Goal: Information Seeking & Learning: Learn about a topic

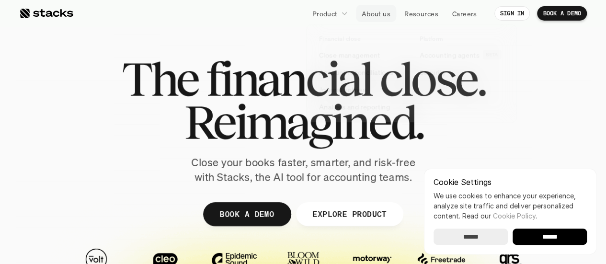
click at [378, 15] on p "About us" at bounding box center [376, 14] width 29 height 10
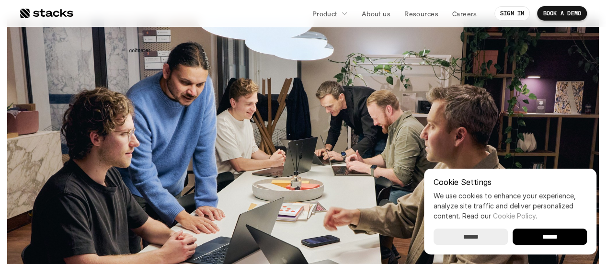
scroll to position [256, 0]
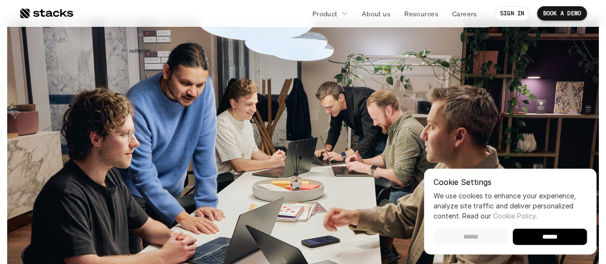
click at [482, 244] on input "******" at bounding box center [471, 237] width 74 height 16
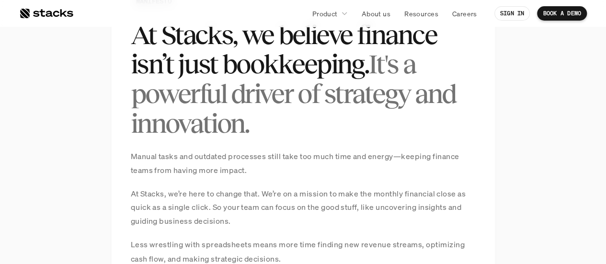
scroll to position [673, 0]
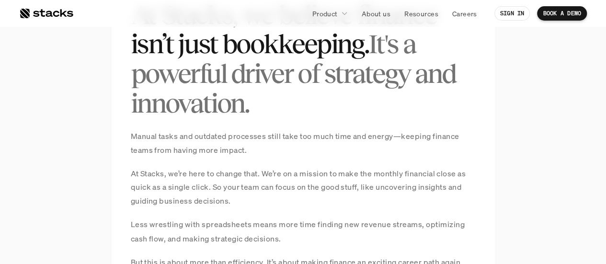
click at [205, 142] on p "Manual tasks and outdated processes still take too much time and energy—keeping…" at bounding box center [303, 143] width 345 height 28
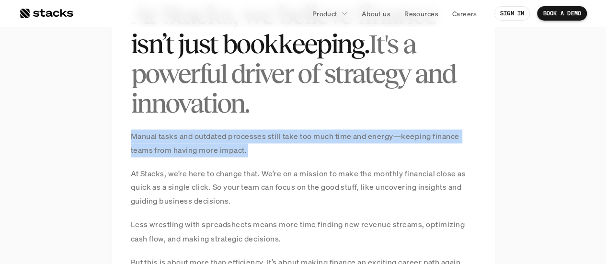
click at [205, 142] on p "Manual tasks and outdated processes still take too much time and energy—keeping…" at bounding box center [303, 143] width 345 height 28
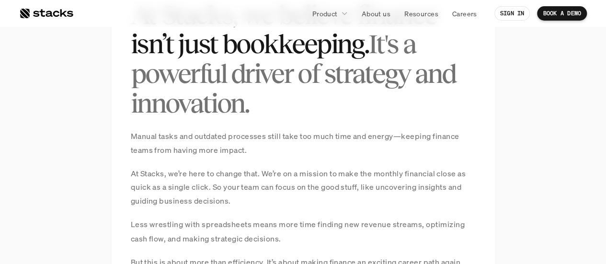
click at [178, 187] on p "At Stacks, we’re here to change that. We’re on a mission to make the monthly fi…" at bounding box center [303, 187] width 345 height 41
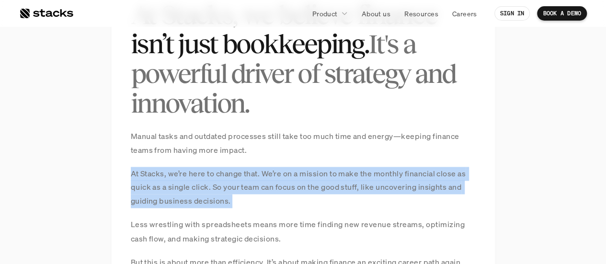
click at [178, 187] on p "At Stacks, we’re here to change that. We’re on a mission to make the monthly fi…" at bounding box center [303, 187] width 345 height 41
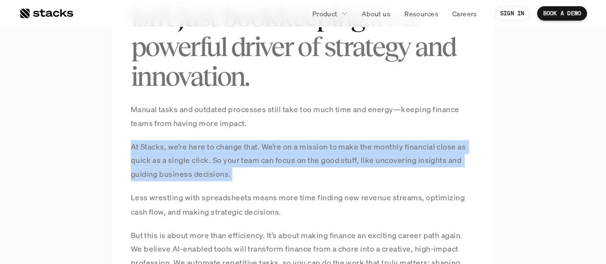
scroll to position [700, 0]
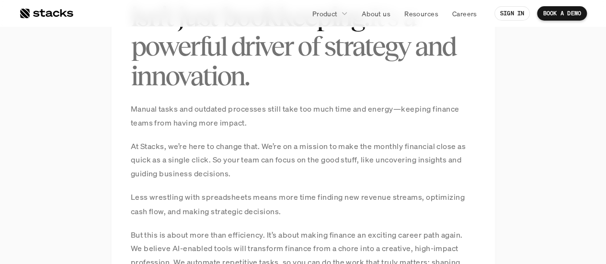
click at [193, 206] on p "Less wrestling with spreadsheets means more time finding new revenue streams, o…" at bounding box center [303, 204] width 345 height 28
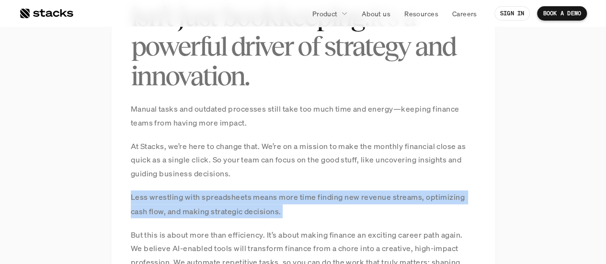
click at [193, 206] on p "Less wrestling with spreadsheets means more time finding new revenue streams, o…" at bounding box center [303, 204] width 345 height 28
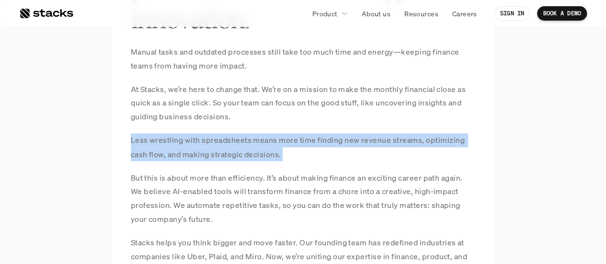
scroll to position [757, 0]
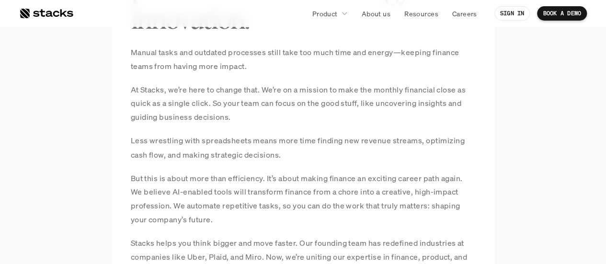
click at [193, 206] on p "But this is about more than efficiency. It’s about making finance an exciting c…" at bounding box center [303, 198] width 345 height 55
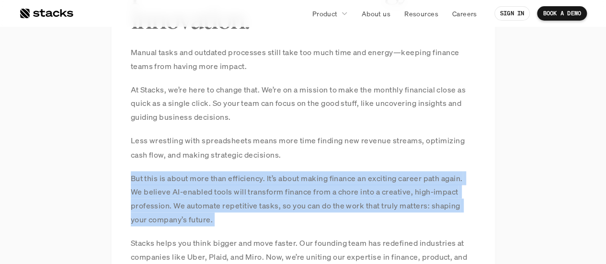
click at [193, 206] on p "But this is about more than efficiency. It’s about making finance an exciting c…" at bounding box center [303, 198] width 345 height 55
click at [174, 201] on p "But this is about more than efficiency. It’s about making finance an exciting c…" at bounding box center [303, 198] width 345 height 55
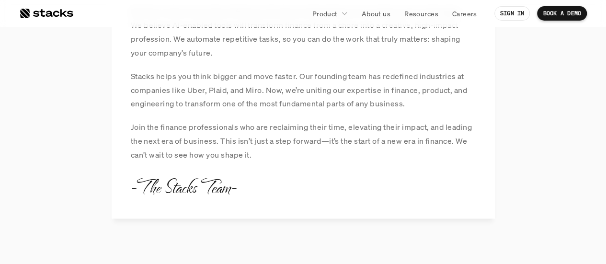
scroll to position [925, 0]
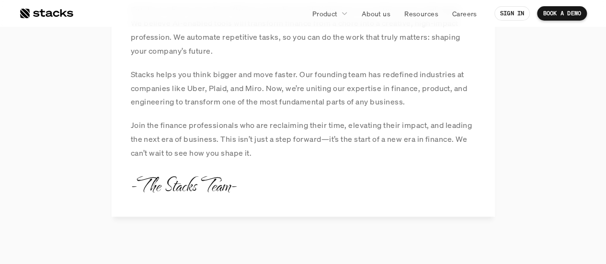
click at [213, 131] on p "Join the finance professionals who are reclaiming their time, elevating their i…" at bounding box center [303, 138] width 345 height 41
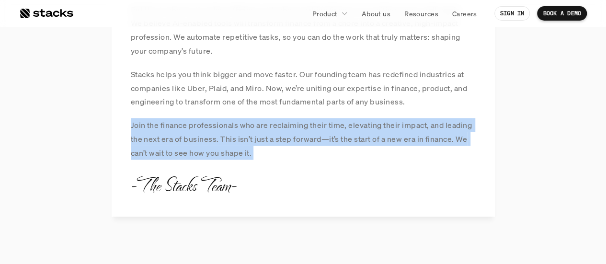
click at [213, 131] on p "Join the finance professionals who are reclaiming their time, elevating their i…" at bounding box center [303, 138] width 345 height 41
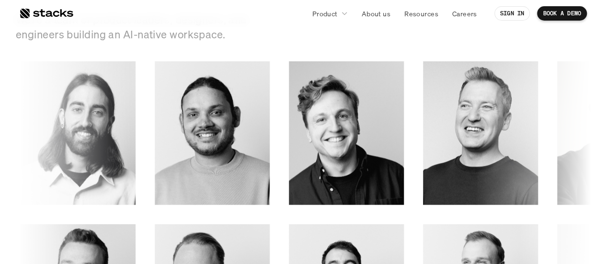
scroll to position [1287, 0]
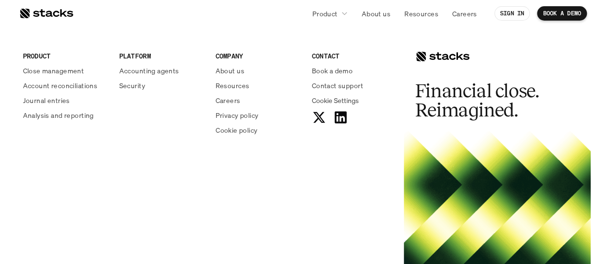
scroll to position [1745, 0]
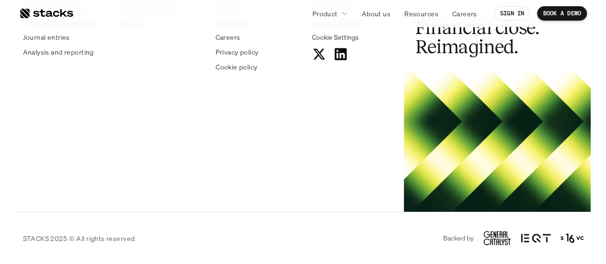
click at [198, 130] on div "PRODUCT Close management Account reconciliations Journal entries Analysis and r…" at bounding box center [303, 84] width 575 height 255
click at [342, 56] on use at bounding box center [340, 54] width 12 height 12
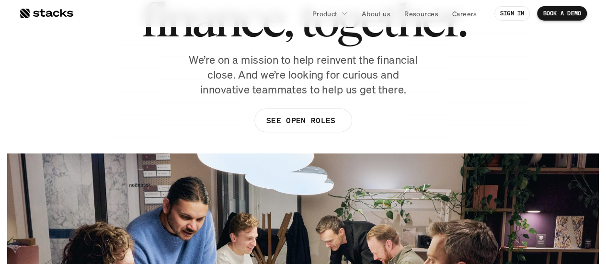
scroll to position [92, 0]
